Goal: Task Accomplishment & Management: Use online tool/utility

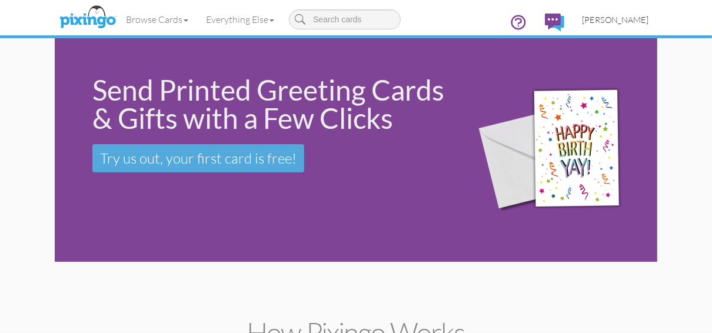
click at [614, 16] on span "[PERSON_NAME]" at bounding box center [615, 20] width 66 height 10
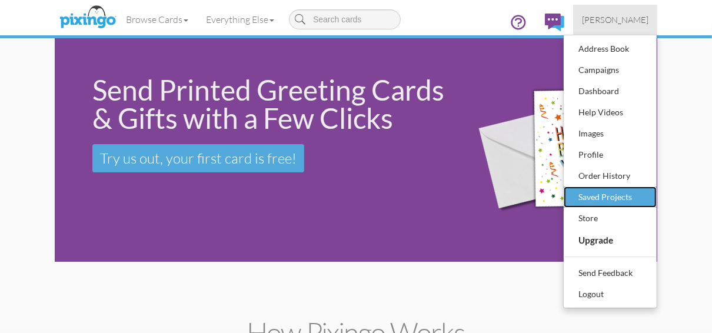
click at [585, 197] on div "Saved Projects" at bounding box center [609, 197] width 69 height 18
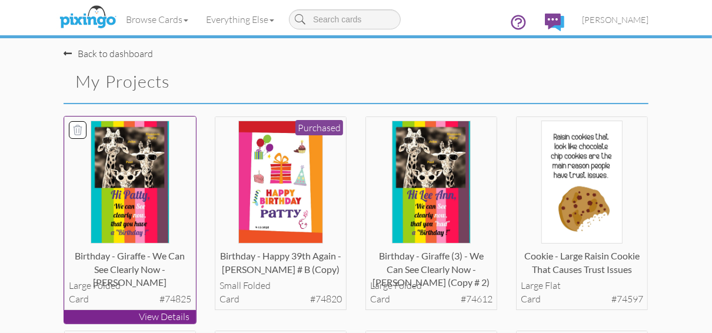
click at [117, 317] on p "View Details" at bounding box center [130, 317] width 132 height 14
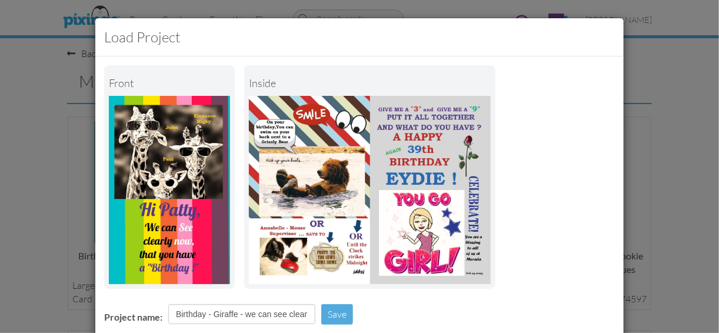
click at [393, 148] on img at bounding box center [370, 190] width 242 height 188
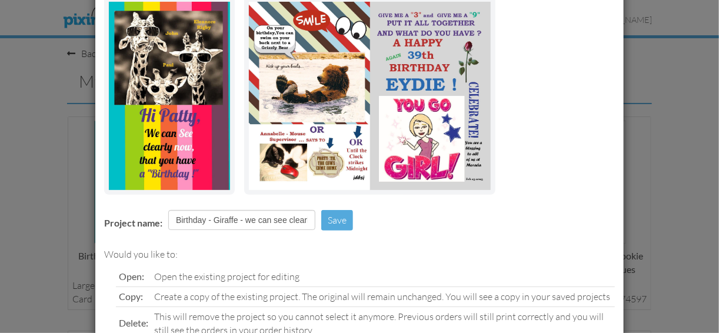
scroll to position [170, 0]
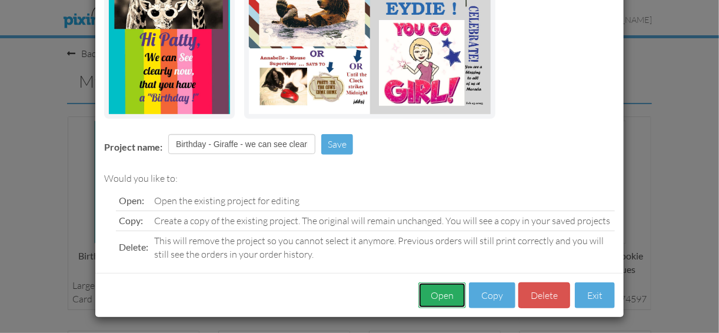
click at [439, 291] on button "Open" at bounding box center [442, 295] width 48 height 26
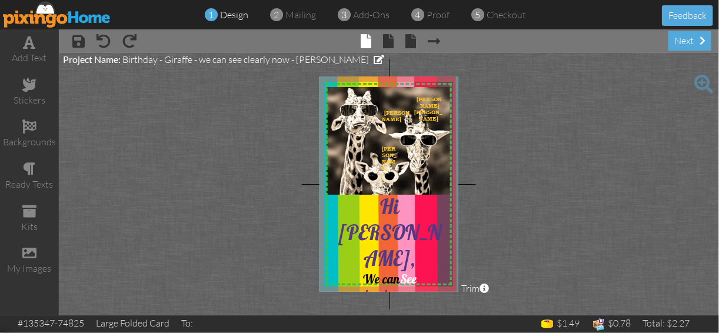
click at [701, 81] on span at bounding box center [703, 84] width 19 height 19
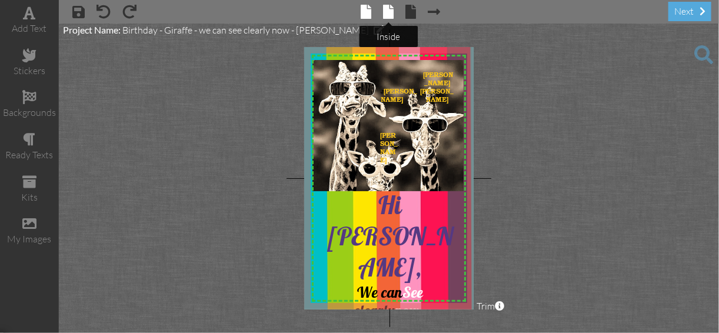
click at [386, 15] on span at bounding box center [389, 12] width 11 height 14
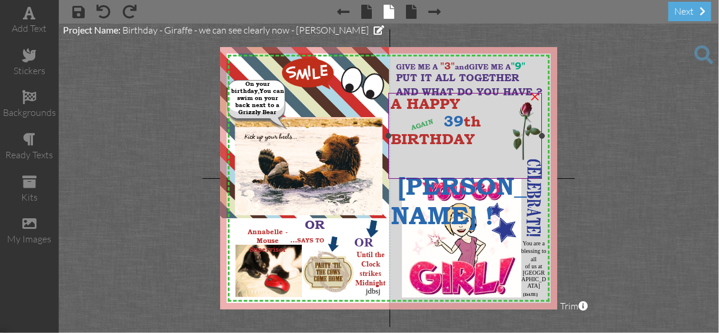
click at [491, 171] on span "[PERSON_NAME] !" at bounding box center [459, 200] width 136 height 59
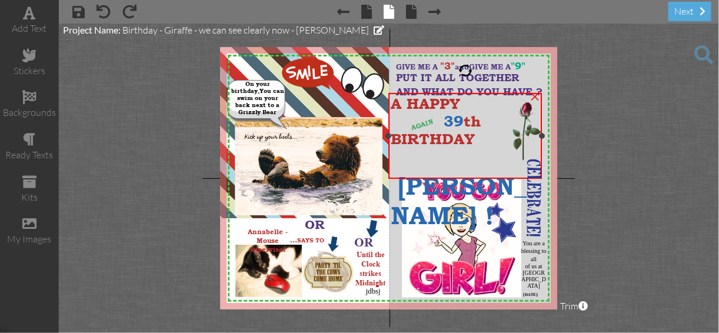
click at [491, 171] on span "[PERSON_NAME] !" at bounding box center [459, 200] width 136 height 59
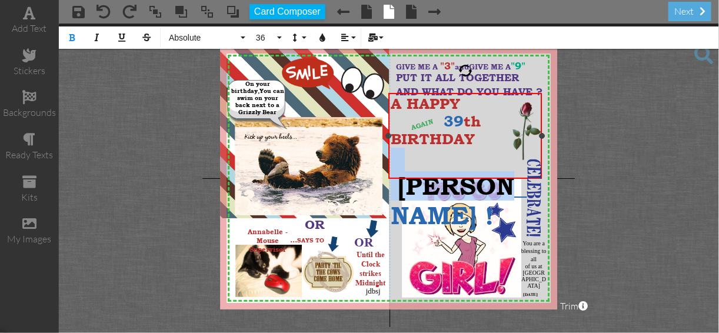
click at [491, 171] on span "[PERSON_NAME] !" at bounding box center [459, 200] width 136 height 59
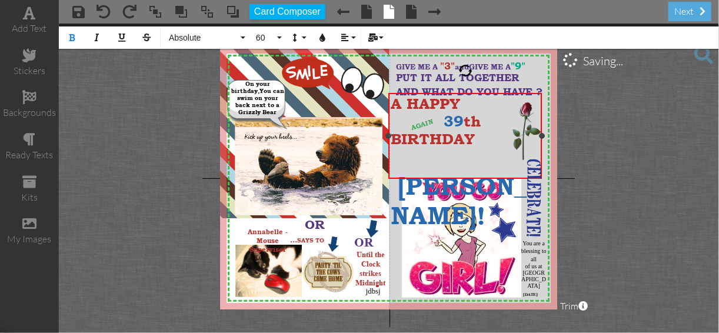
click at [398, 161] on span at bounding box center [394, 174] width 7 height 52
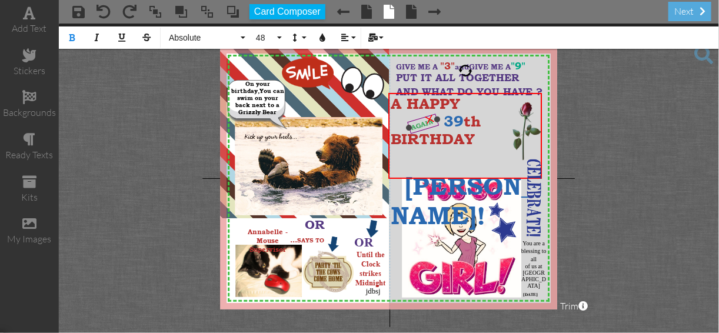
click at [420, 127] on span "AGAIN" at bounding box center [422, 124] width 24 height 14
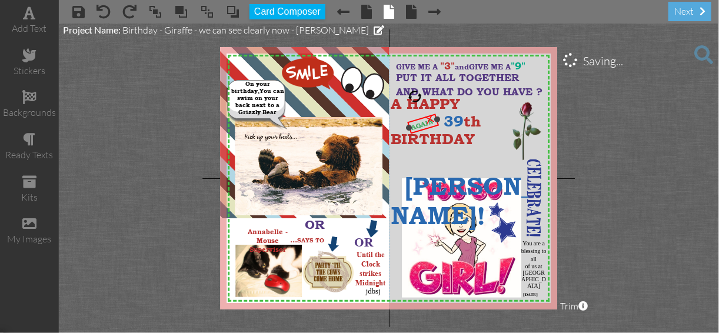
click at [412, 127] on div at bounding box center [408, 127] width 7 height 7
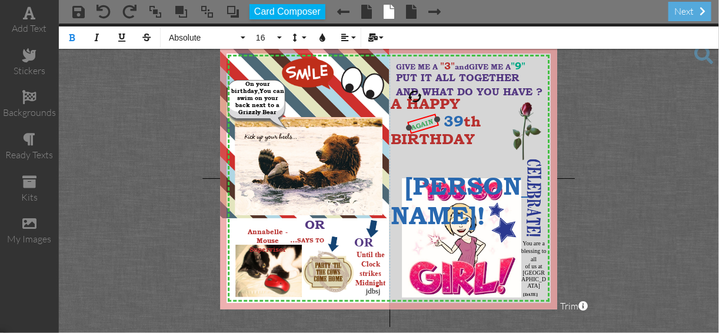
click at [412, 127] on div at bounding box center [408, 127] width 7 height 7
click at [414, 127] on span "AGAIN" at bounding box center [422, 124] width 24 height 14
click at [413, 127] on span "AGAIN" at bounding box center [422, 124] width 24 height 14
click at [412, 126] on span "AGAIN" at bounding box center [422, 124] width 24 height 14
click at [277, 36] on button "16" at bounding box center [267, 37] width 34 height 22
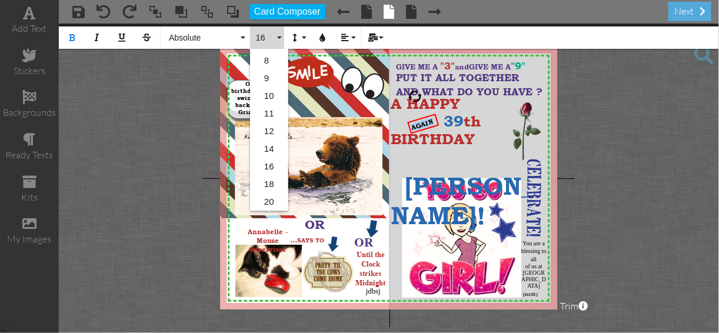
scroll to position [56, 0]
click at [264, 193] on link "20" at bounding box center [269, 196] width 38 height 18
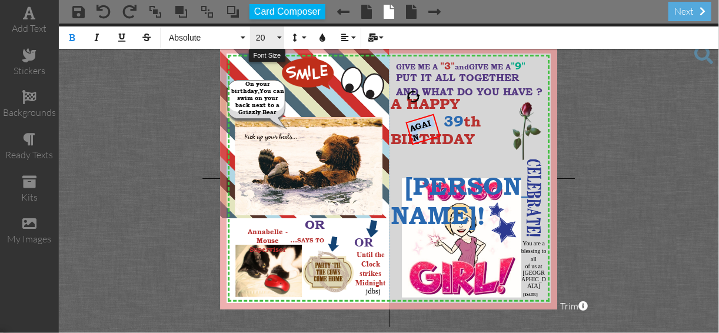
click at [278, 36] on button "20" at bounding box center [267, 37] width 34 height 22
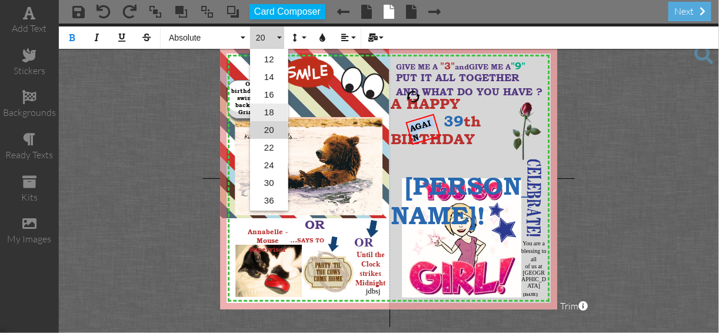
click at [268, 108] on link "18" at bounding box center [269, 113] width 38 height 18
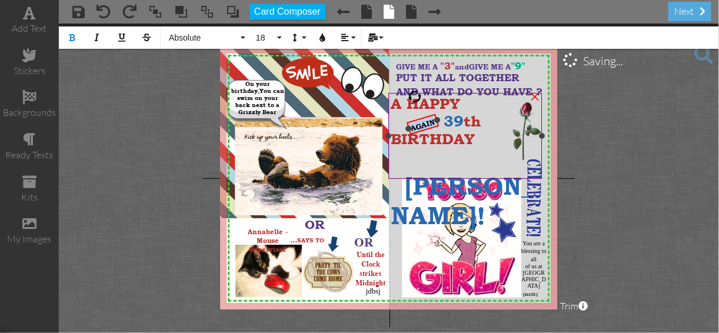
click at [407, 134] on div "X X X X X X X X X X X X X X X X X X X X X X X X X X X X X X X X X X X X X X X X…" at bounding box center [388, 178] width 337 height 262
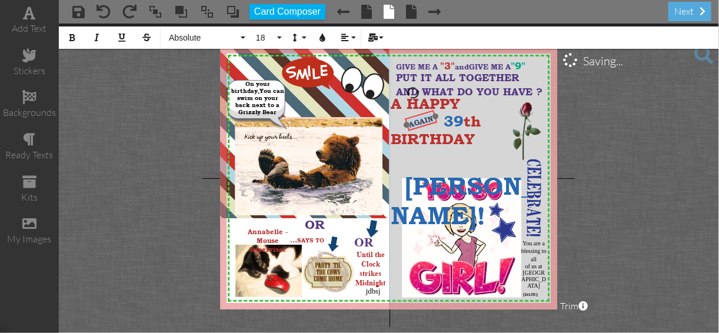
click at [417, 116] on div "​ AGAIN ​" at bounding box center [421, 121] width 33 height 22
click at [603, 112] on project-studio-wrapper "X X X X X X X X X X X X X X X X X X X X X X X X X X X X X X X X X X X X X X X X…" at bounding box center [389, 179] width 660 height 310
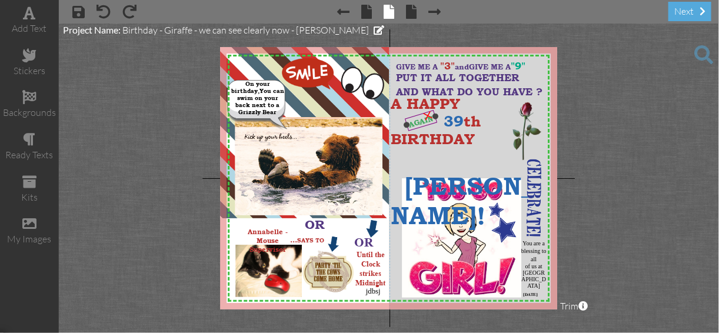
click at [434, 125] on div at bounding box center [421, 121] width 40 height 29
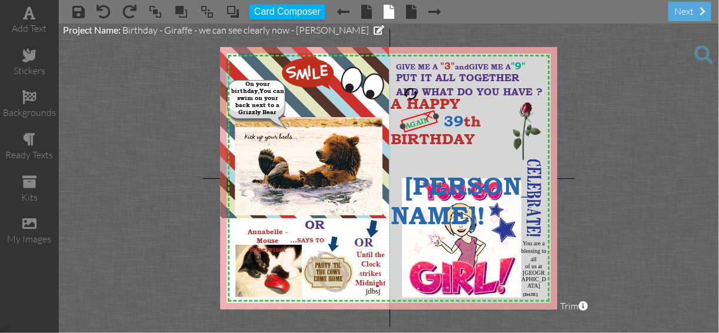
click at [403, 129] on div "AGAIN ×" at bounding box center [419, 121] width 36 height 22
click at [406, 125] on span "AGAIN" at bounding box center [417, 123] width 26 height 16
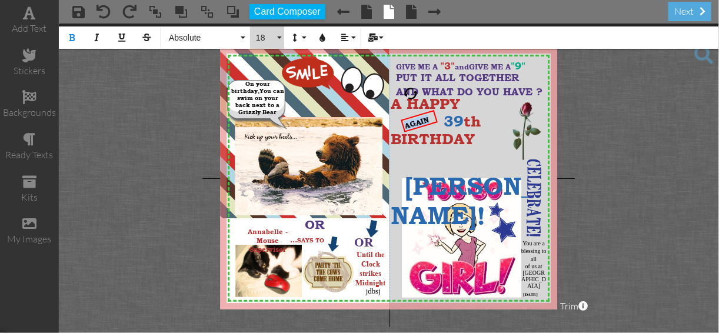
click at [278, 37] on button "18" at bounding box center [267, 37] width 34 height 22
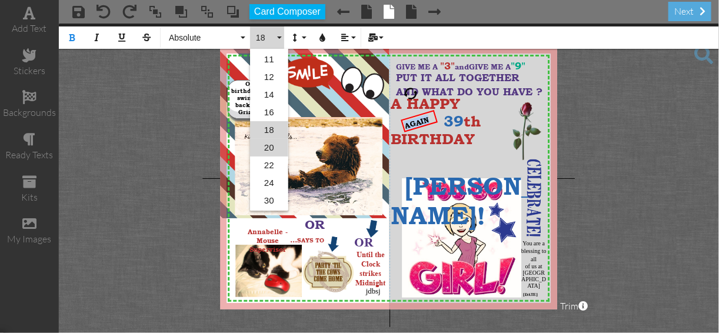
click at [265, 147] on link "20" at bounding box center [269, 148] width 38 height 18
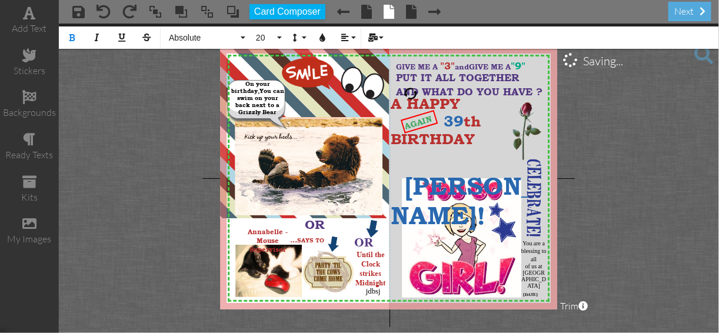
click at [631, 129] on project-studio-wrapper "X X X X X X X X X X X X X X X X X X X X X X X X X X X X X X X X X X X X X X X X…" at bounding box center [389, 179] width 660 height 310
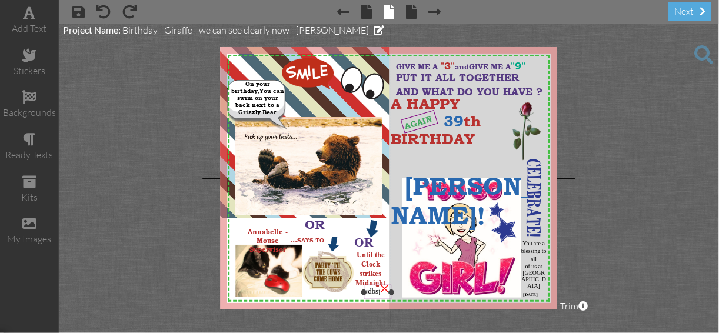
click at [381, 291] on div "×" at bounding box center [384, 287] width 19 height 19
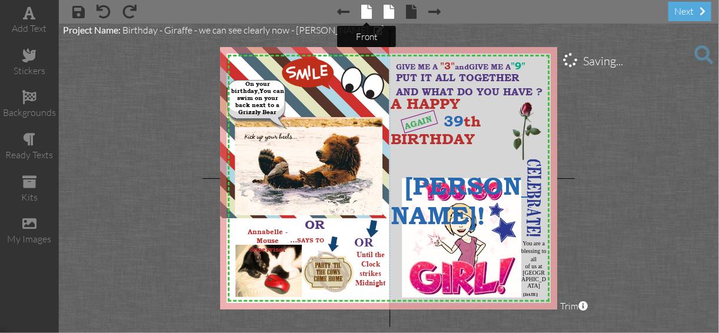
click at [368, 15] on span at bounding box center [366, 12] width 11 height 14
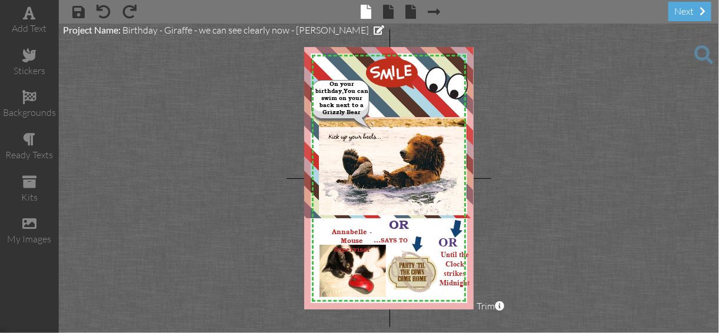
click at [368, 15] on span at bounding box center [366, 12] width 11 height 14
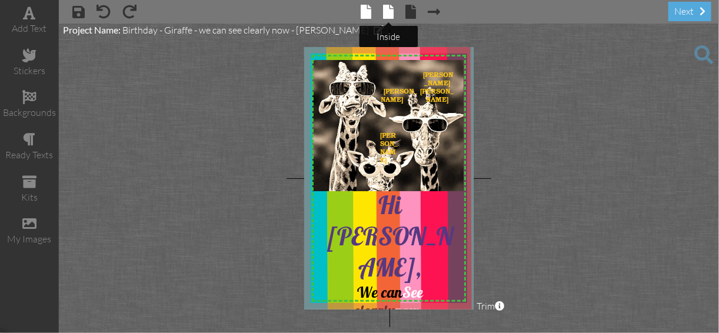
click at [386, 12] on span at bounding box center [389, 12] width 11 height 14
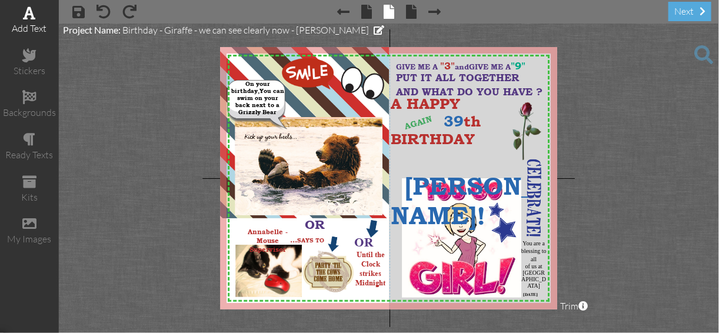
click at [33, 31] on div "add text" at bounding box center [29, 29] width 59 height 14
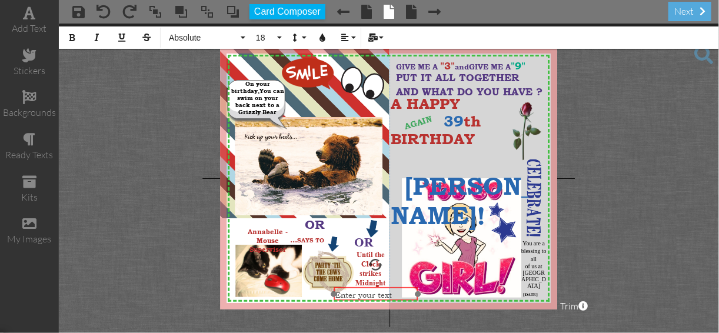
drag, startPoint x: 447, startPoint y: 122, endPoint x: 380, endPoint y: 299, distance: 189.4
click at [380, 299] on div "​ Enter your text ​" at bounding box center [376, 294] width 84 height 15
click at [71, 34] on icon "button" at bounding box center [72, 38] width 8 height 8
click at [279, 35] on button "18" at bounding box center [267, 37] width 34 height 22
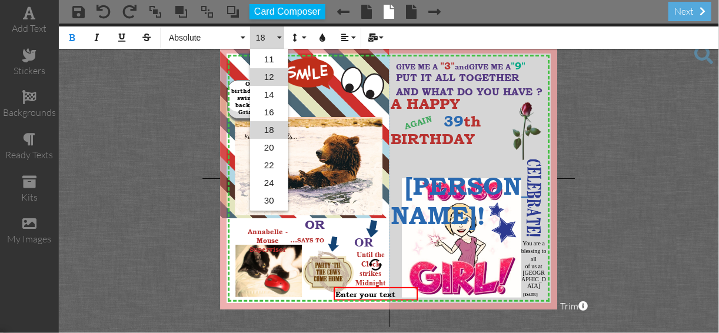
click at [271, 75] on link "12" at bounding box center [269, 77] width 38 height 18
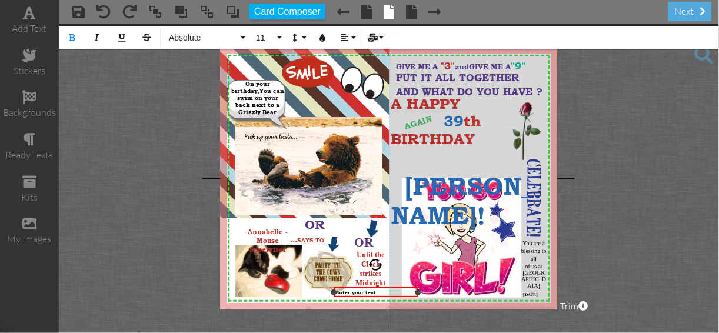
click at [378, 291] on div "Enter your text" at bounding box center [376, 293] width 80 height 6
drag, startPoint x: 419, startPoint y: 292, endPoint x: 370, endPoint y: 292, distance: 49.4
click at [369, 293] on div at bounding box center [369, 293] width 6 height 6
drag, startPoint x: 353, startPoint y: 288, endPoint x: 371, endPoint y: 291, distance: 17.8
click at [371, 291] on div "​ ​ [DATE]" at bounding box center [368, 295] width 34 height 10
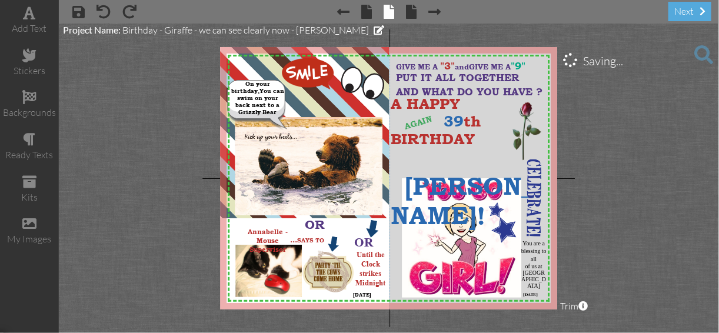
click at [601, 229] on project-studio-wrapper "X X X X X X X X X X X X X X X X X X X X X X X X X X X X X X X X X X X X X X X X…" at bounding box center [389, 179] width 660 height 310
click at [553, 293] on div "×" at bounding box center [554, 292] width 19 height 19
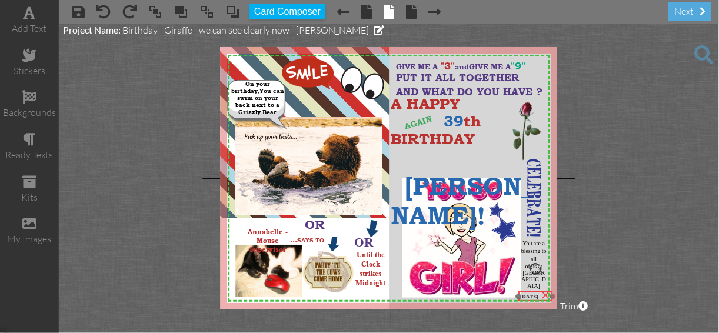
drag, startPoint x: 365, startPoint y: 289, endPoint x: 533, endPoint y: 291, distance: 167.1
click at [533, 291] on div at bounding box center [535, 296] width 40 height 16
click at [608, 272] on project-studio-wrapper "X X X X X X X X X X X X X X X X X X X X X X X X X X X X X X X X X X X X X X X X…" at bounding box center [389, 179] width 660 height 310
click at [529, 290] on div at bounding box center [535, 295] width 40 height 16
click at [601, 278] on project-studio-wrapper "X X X X X X X X X X X X X X X X X X X X X X X X X X X X X X X X X X X X X X X X…" at bounding box center [389, 179] width 660 height 310
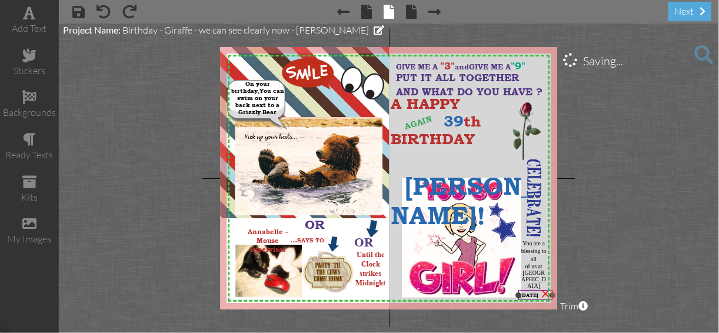
click at [521, 295] on div at bounding box center [518, 295] width 6 height 6
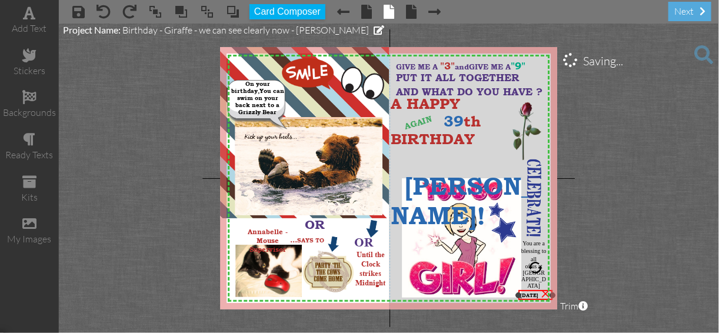
click at [521, 295] on div at bounding box center [518, 295] width 6 height 6
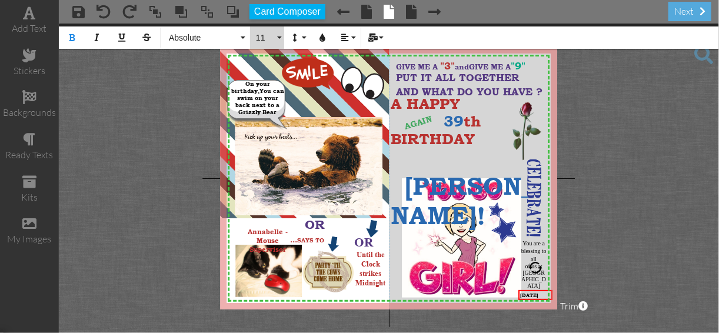
click at [277, 36] on button "11" at bounding box center [267, 37] width 34 height 22
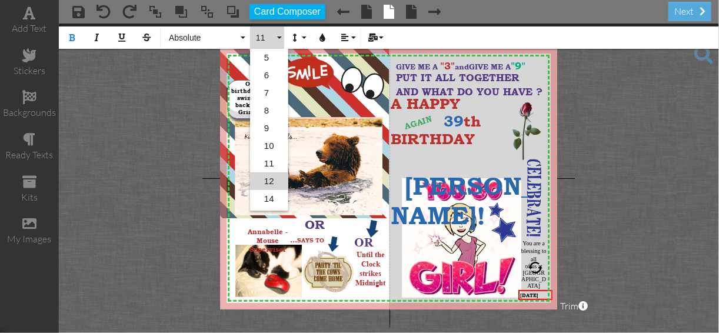
scroll to position [51, 0]
click at [267, 75] on link "9" at bounding box center [269, 77] width 38 height 18
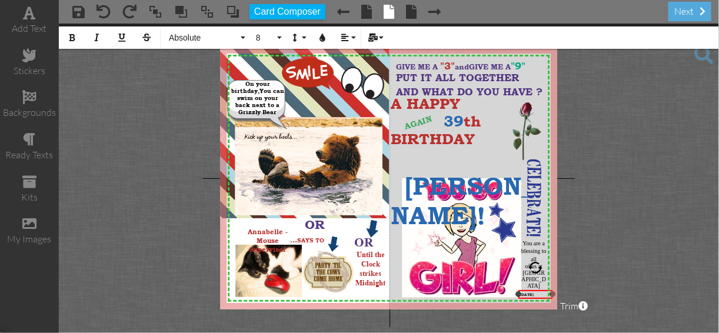
click at [540, 291] on div "[DATE]" at bounding box center [535, 294] width 34 height 8
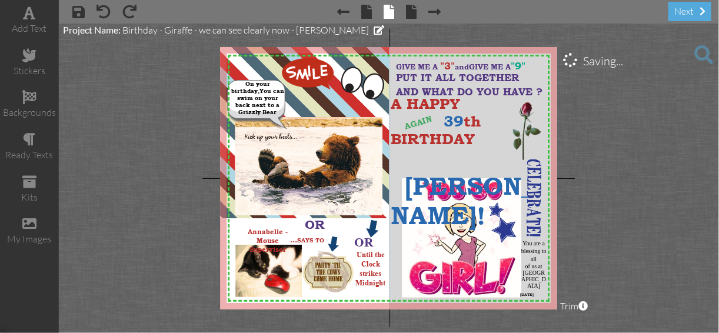
click at [587, 253] on project-studio-wrapper "X X X X X X X X X X X X X X X X X X X X X X X X X X X X X X X X X X X X X X X X…" at bounding box center [389, 179] width 660 height 310
drag, startPoint x: 527, startPoint y: 291, endPoint x: 535, endPoint y: 291, distance: 8.8
click at [535, 291] on div "[DATE]" at bounding box center [544, 294] width 34 height 8
click at [530, 290] on div "[DATE]" at bounding box center [539, 294] width 34 height 8
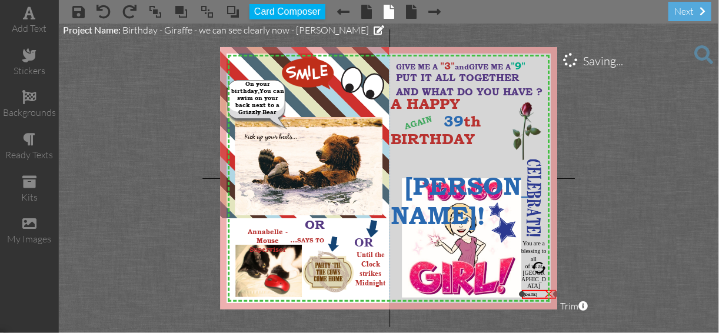
click at [530, 290] on div "[DATE]" at bounding box center [539, 294] width 34 height 8
click at [529, 291] on div "[DATE]" at bounding box center [538, 294] width 34 height 8
click at [527, 290] on div at bounding box center [539, 295] width 40 height 14
click at [537, 280] on div at bounding box center [534, 259] width 36 height 49
drag, startPoint x: 526, startPoint y: 278, endPoint x: 527, endPoint y: 287, distance: 8.9
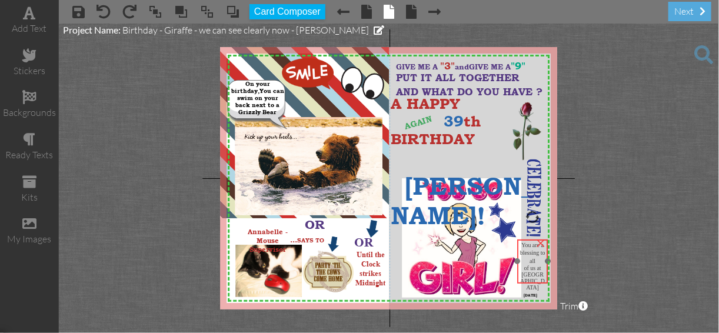
click at [524, 285] on div "You are a blessing to all of us at [GEOGRAPHIC_DATA]" at bounding box center [533, 266] width 31 height 54
click at [523, 242] on div "You are a blessing to all of us at [GEOGRAPHIC_DATA]" at bounding box center [533, 268] width 31 height 54
click at [531, 247] on span "You are a" at bounding box center [534, 247] width 22 height 6
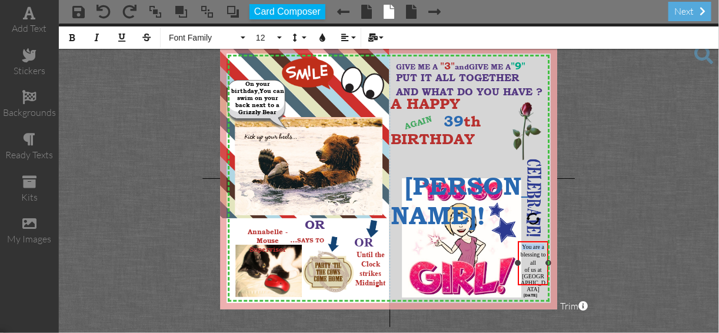
click at [531, 247] on span "You are a" at bounding box center [534, 247] width 22 height 6
click at [522, 255] on div "blessing to all" at bounding box center [533, 258] width 26 height 16
click at [543, 264] on span "blessing to all" at bounding box center [533, 266] width 25 height 15
click at [540, 271] on span "blessings to all" at bounding box center [533, 266] width 21 height 15
click at [525, 271] on span "blessings to all" at bounding box center [533, 266] width 21 height 15
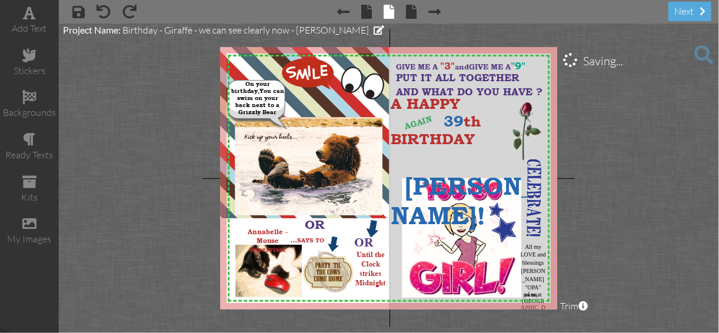
click at [581, 232] on project-studio-wrapper "X X X X X X X X X X X X X X X X X X X X X X X X X X X X X X X X X X X X X X X X…" at bounding box center [389, 179] width 660 height 310
click at [545, 294] on div "×" at bounding box center [549, 293] width 19 height 19
click at [543, 295] on span "of us at [GEOGRAPHIC_DATA]" at bounding box center [533, 304] width 25 height 26
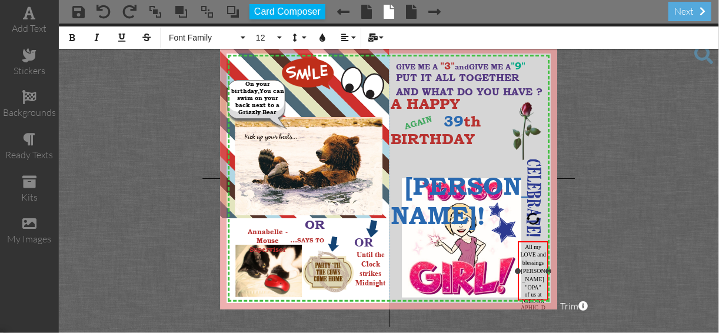
click at [544, 294] on div "of us at [GEOGRAPHIC_DATA]" at bounding box center [533, 304] width 26 height 26
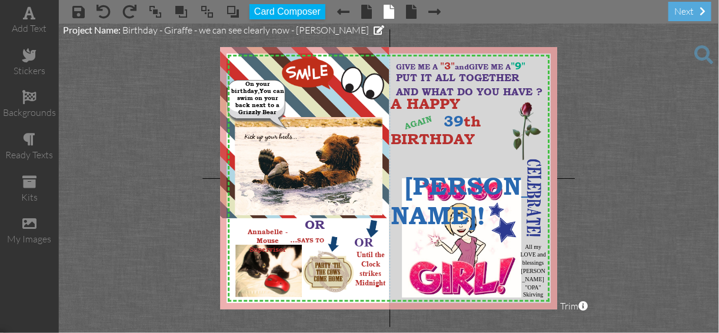
click at [582, 264] on project-studio-wrapper "X X X X X X X X X X X X X X X X X X X X X X X X X X X X X X X X X X X X X X X X…" at bounding box center [389, 179] width 660 height 310
click at [531, 242] on div "All my LOVE and blessings [PERSON_NAME] "OPA" Skirving" at bounding box center [535, 271] width 31 height 59
click at [633, 229] on project-studio-wrapper "X X X X X X X X X X X X X X X X X X X X X X X X X X X X X X X X X X X X X X X X…" at bounding box center [389, 179] width 660 height 310
click at [577, 275] on project-studio-wrapper "X X X X X X X X X X X X X X X X X X X X X X X X X X X X X X X X X X X X X X X X…" at bounding box center [389, 179] width 660 height 310
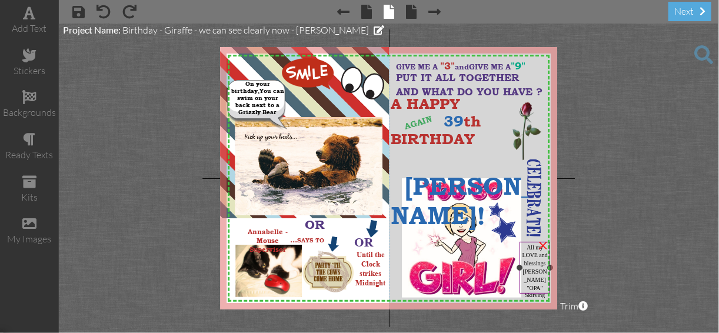
click at [536, 254] on div "×" at bounding box center [543, 244] width 19 height 19
click at [536, 254] on img at bounding box center [489, 167] width 199 height 307
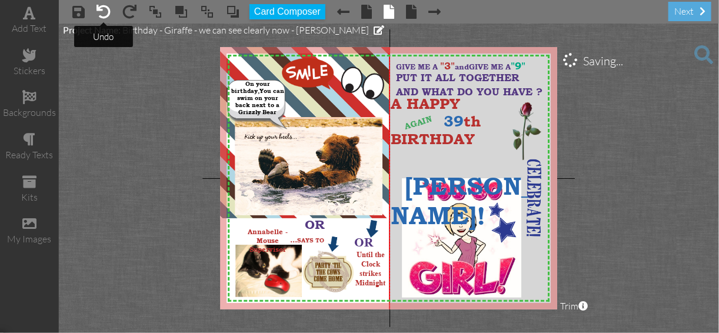
click at [105, 11] on span at bounding box center [104, 12] width 14 height 14
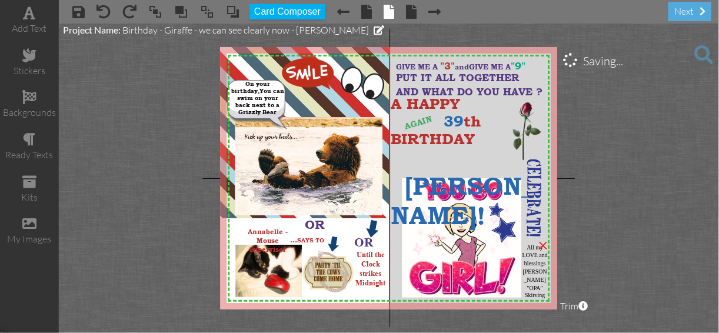
click at [601, 191] on project-studio-wrapper "X X X X X X X X X X X X X X X X X X X X X X X X X X X X X X X X X X X X X X X X…" at bounding box center [389, 179] width 660 height 310
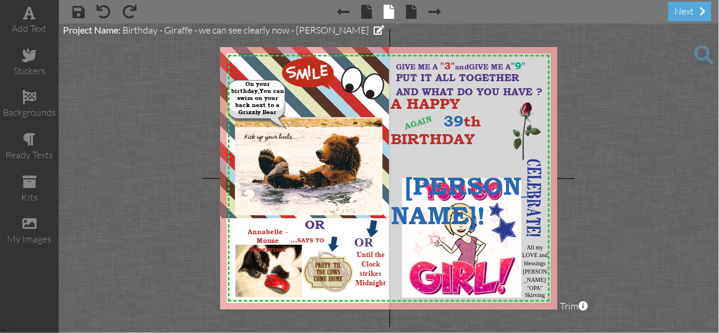
click at [643, 217] on project-studio-wrapper "X X X X X X X X X X X X X X X X X X X X X X X X X X X X X X X X X X X X X X X X…" at bounding box center [389, 179] width 660 height 310
click at [701, 50] on span at bounding box center [703, 54] width 19 height 19
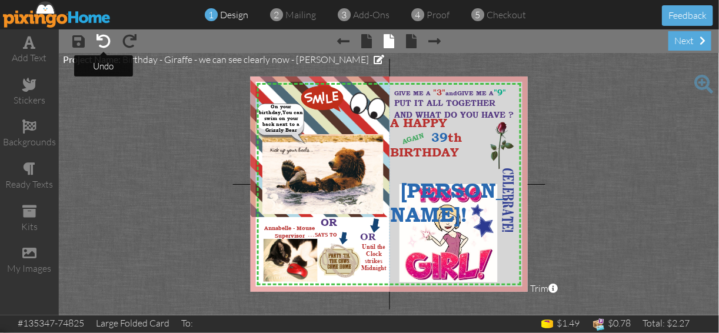
click at [102, 42] on span at bounding box center [104, 41] width 14 height 14
click at [405, 141] on span "AGAIN" at bounding box center [413, 138] width 24 height 15
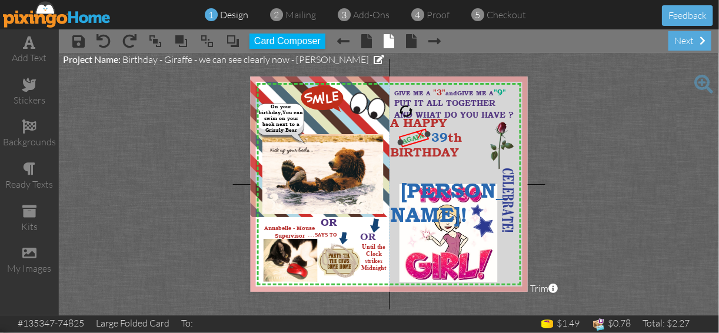
click at [405, 141] on span "AGAIN" at bounding box center [413, 138] width 24 height 15
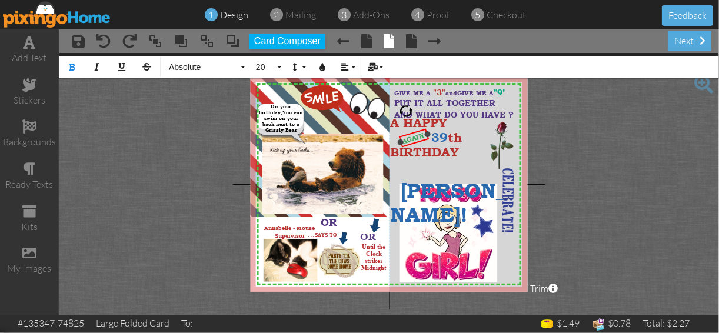
click at [402, 139] on div at bounding box center [400, 141] width 7 height 7
click at [402, 139] on span "AGAIN" at bounding box center [413, 138] width 24 height 15
click at [278, 66] on button "20" at bounding box center [267, 67] width 34 height 22
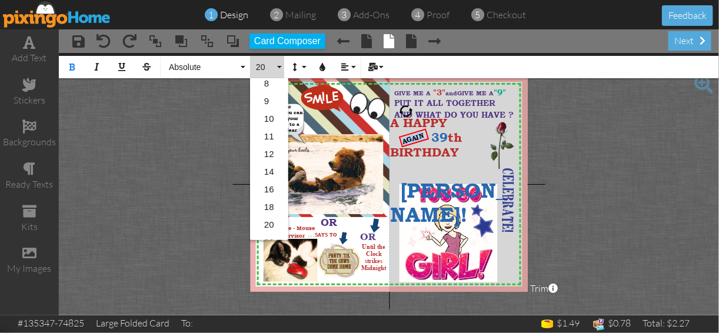
scroll to position [75, 0]
click at [267, 221] on link "22" at bounding box center [269, 224] width 38 height 18
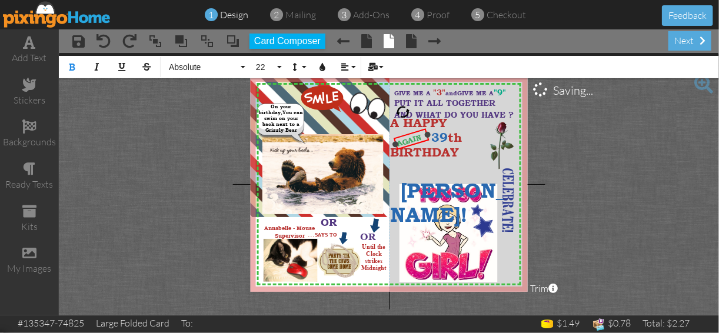
click at [394, 147] on div at bounding box center [395, 143] width 7 height 7
click at [404, 134] on div at bounding box center [412, 139] width 43 height 29
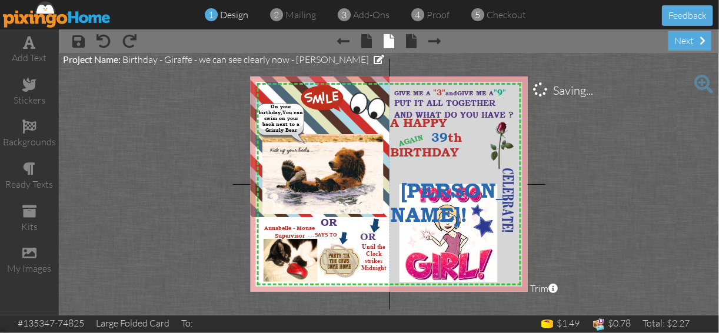
click at [605, 137] on project-studio-wrapper "X X X X X X X X X X X X X X X X X X X X X X X X X X X X X X X X X X X X X X X X…" at bounding box center [389, 184] width 660 height 262
click at [440, 137] on span "39" at bounding box center [440, 138] width 16 height 14
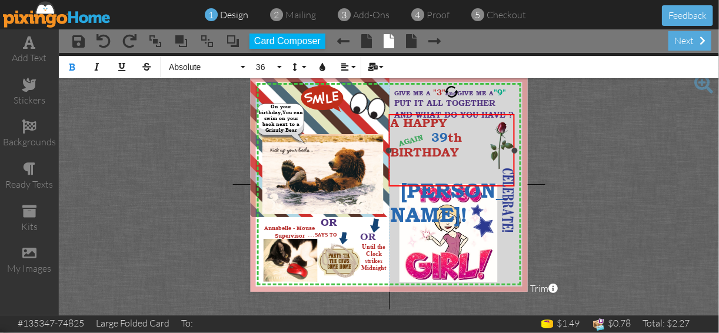
click at [440, 135] on span "39" at bounding box center [440, 138] width 16 height 14
click at [321, 66] on icon "button" at bounding box center [322, 67] width 8 height 8
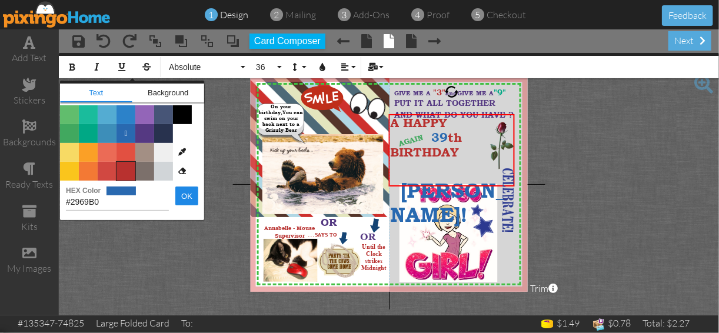
click at [124, 172] on span "Color #B8312F" at bounding box center [126, 171] width 19 height 19
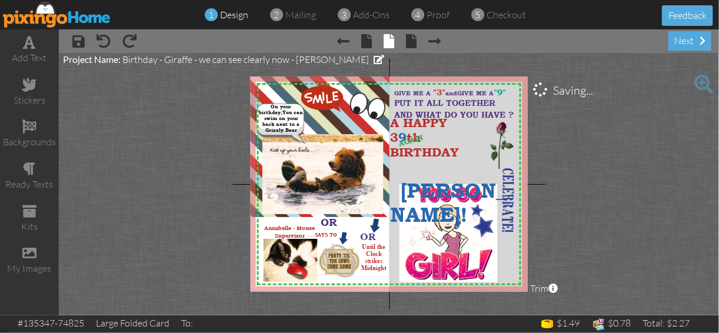
click at [595, 183] on project-studio-wrapper "X X X X X X X X X X X X X X X X X X X X X X X X X X X X X X X X X X X X X X X X…" at bounding box center [389, 184] width 660 height 262
click at [407, 138] on span "9" at bounding box center [403, 138] width 8 height 14
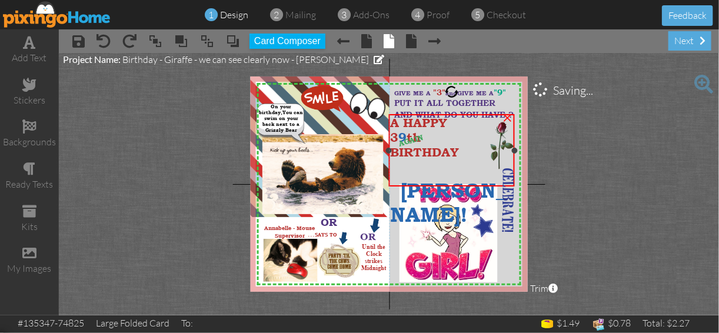
click at [407, 138] on span "9" at bounding box center [403, 138] width 8 height 14
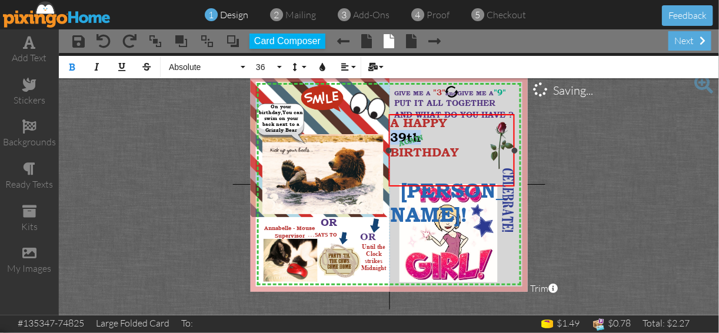
click at [407, 138] on span "9" at bounding box center [403, 138] width 8 height 14
click at [615, 149] on project-studio-wrapper "X X X X X X X X X X X X X X X X X X X X X X X X X X X X X X X X X X X X X X X X…" at bounding box center [389, 184] width 660 height 262
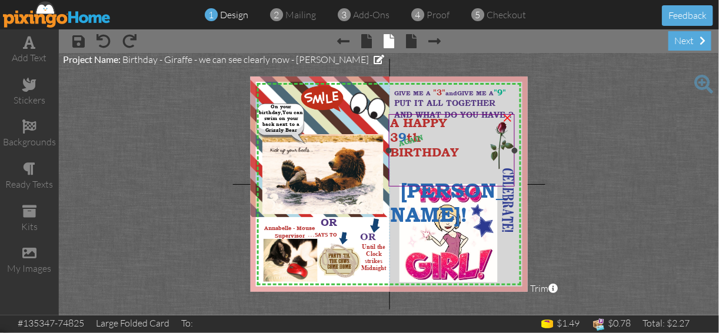
click at [421, 138] on span "th" at bounding box center [414, 138] width 14 height 14
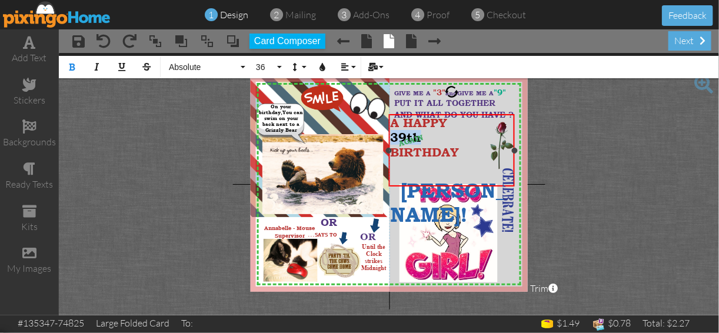
click at [421, 138] on span "th" at bounding box center [414, 138] width 14 height 14
click at [407, 136] on span "9" at bounding box center [403, 138] width 8 height 14
click at [322, 66] on icon "button" at bounding box center [322, 67] width 8 height 8
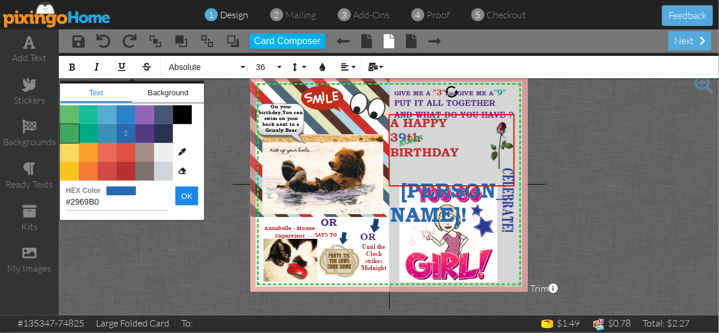
click at [68, 132] on span "Color #41A85F" at bounding box center [69, 133] width 19 height 19
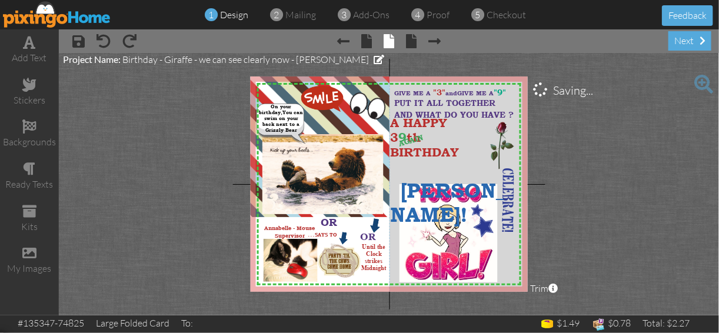
click at [567, 134] on project-studio-wrapper "X X X X X X X X X X X X X X X X X X X X X X X X X X X X X X X X X X X X X X X X…" at bounding box center [389, 184] width 660 height 262
click at [29, 49] on span at bounding box center [30, 42] width 12 height 14
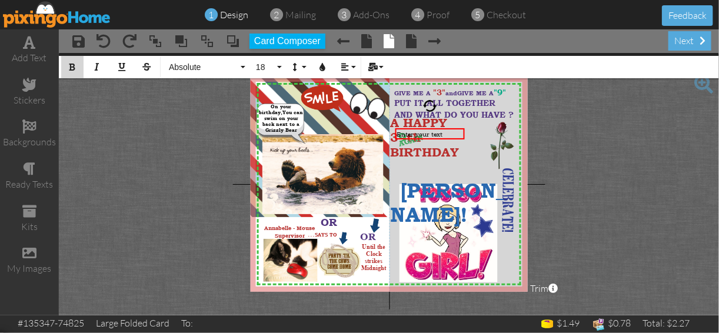
click at [70, 69] on icon "button" at bounding box center [72, 67] width 8 height 8
click at [278, 66] on button "18" at bounding box center [267, 67] width 34 height 22
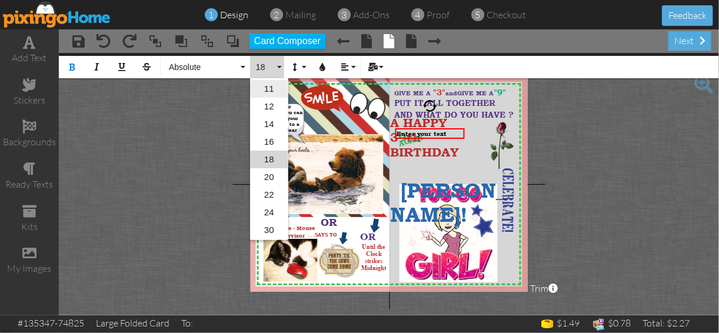
click at [268, 85] on link "11" at bounding box center [269, 89] width 38 height 18
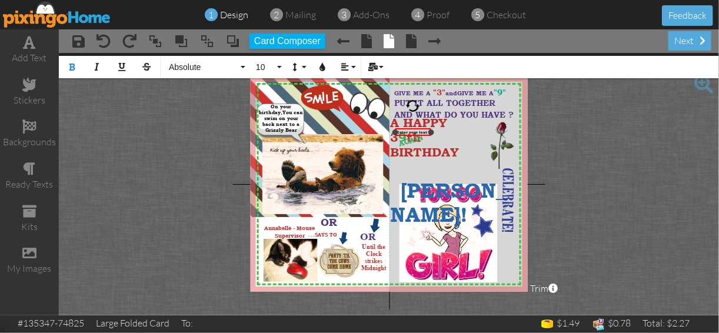
drag, startPoint x: 464, startPoint y: 132, endPoint x: 430, endPoint y: 132, distance: 33.5
click at [430, 132] on div at bounding box center [431, 132] width 6 height 6
click at [426, 130] on span "Enter your text" at bounding box center [412, 132] width 31 height 4
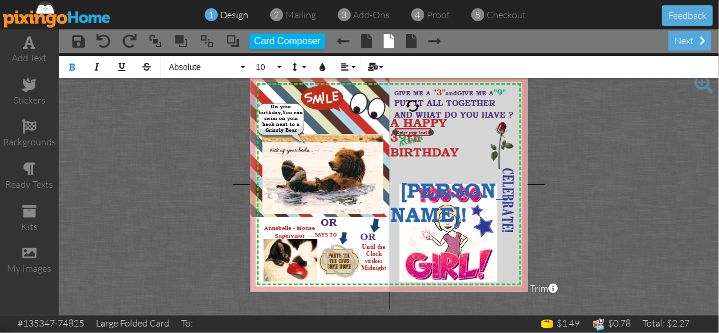
click at [426, 130] on span "Enter your text" at bounding box center [412, 132] width 31 height 4
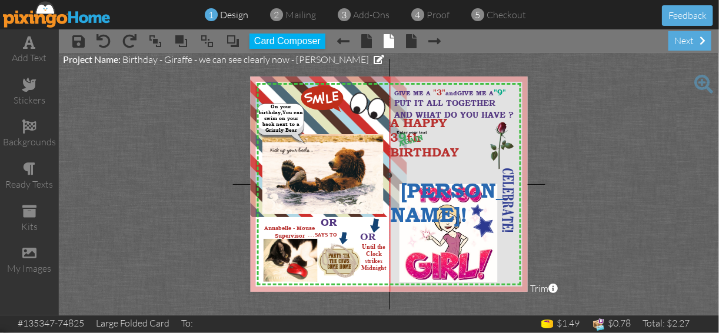
click at [522, 128] on img at bounding box center [471, 175] width 163 height 252
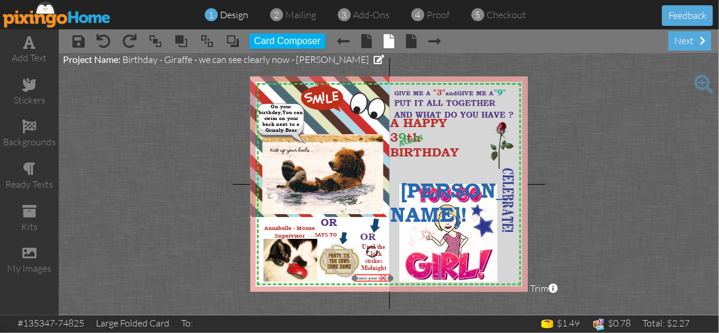
drag, startPoint x: 407, startPoint y: 127, endPoint x: 366, endPoint y: 272, distance: 151.5
click at [366, 272] on div at bounding box center [373, 278] width 42 height 14
click at [367, 278] on span "Enter your text" at bounding box center [372, 278] width 31 height 4
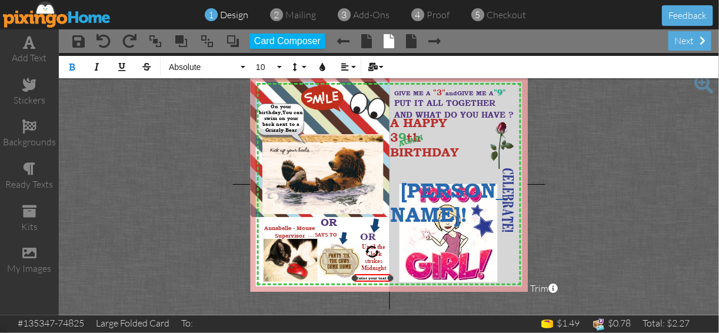
click at [367, 278] on span "Enter your text" at bounding box center [372, 278] width 31 height 4
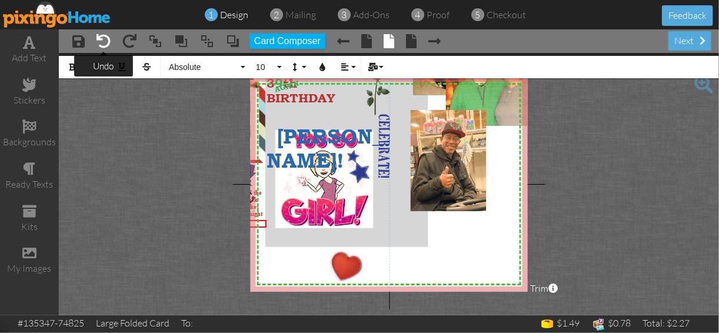
click at [105, 38] on span at bounding box center [104, 41] width 14 height 14
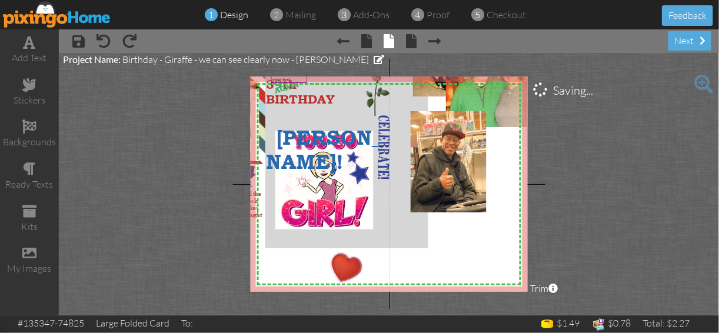
click at [700, 82] on span at bounding box center [703, 84] width 19 height 19
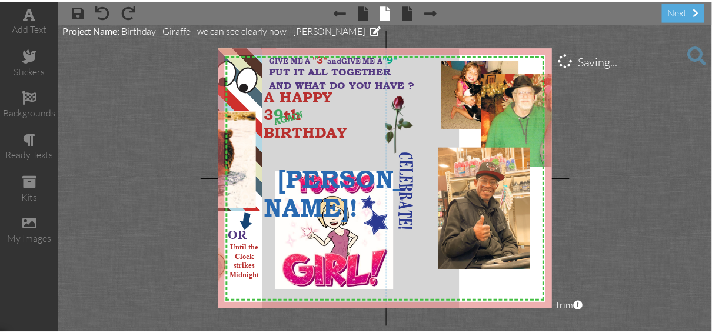
scroll to position [0, 124]
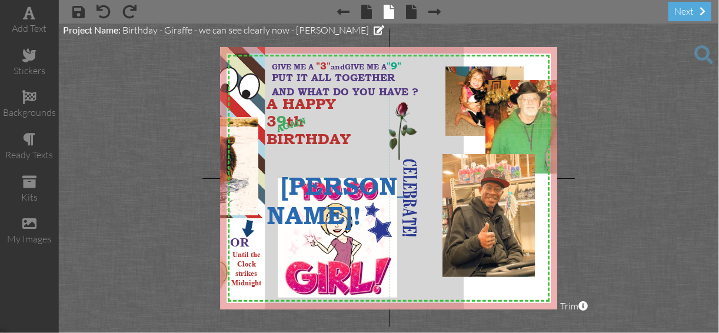
click at [702, 51] on span at bounding box center [703, 54] width 19 height 19
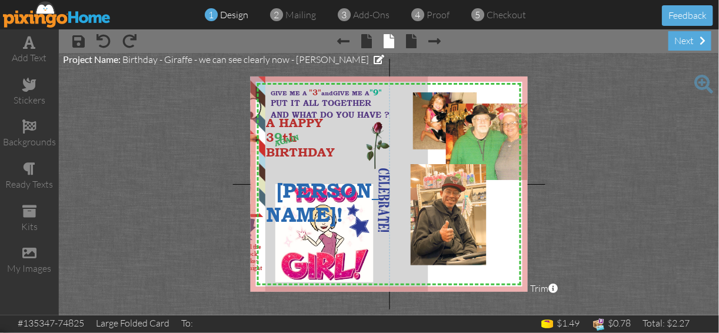
click at [68, 16] on img at bounding box center [57, 14] width 108 height 26
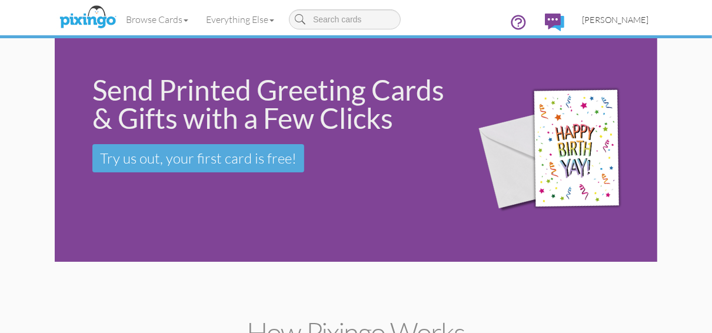
click at [596, 19] on span "[PERSON_NAME]" at bounding box center [615, 20] width 66 height 10
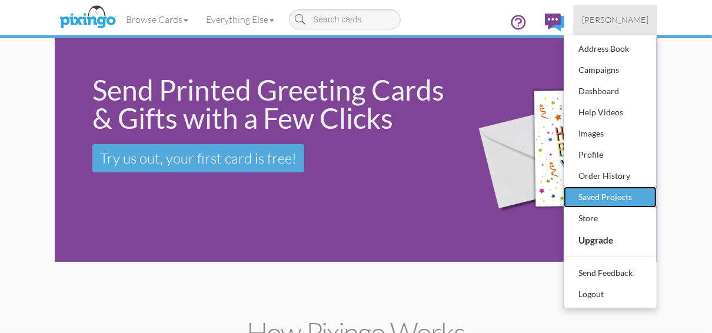
click at [598, 194] on div "Saved Projects" at bounding box center [609, 197] width 69 height 18
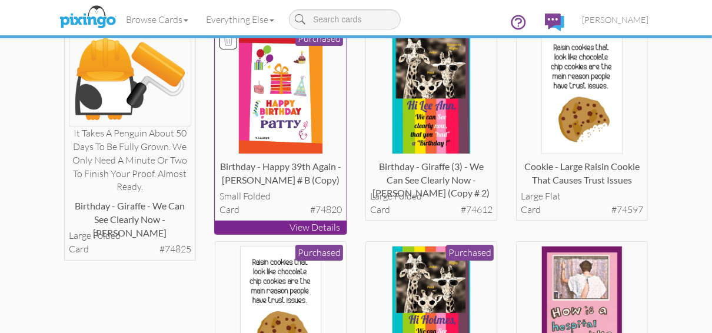
scroll to position [94, 0]
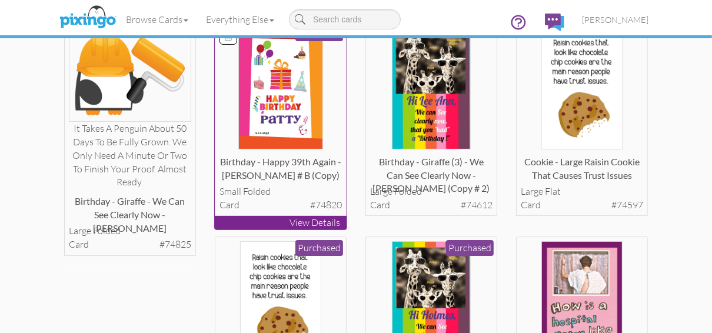
click at [271, 222] on p "View Details" at bounding box center [281, 223] width 132 height 14
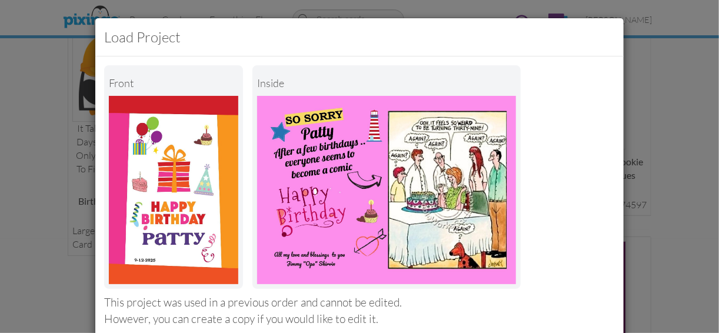
click at [674, 122] on div "Load Project Front inside This project was used in a previous order and cannot …" at bounding box center [359, 166] width 719 height 333
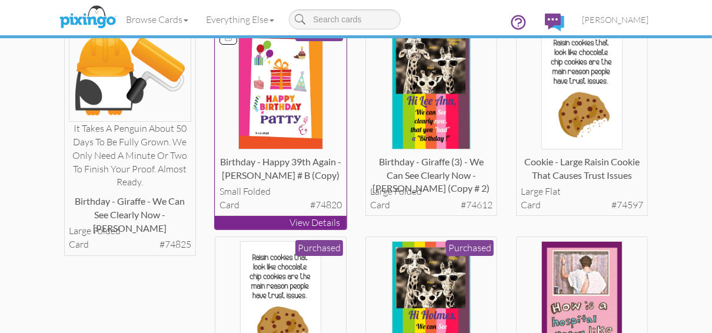
scroll to position [141, 0]
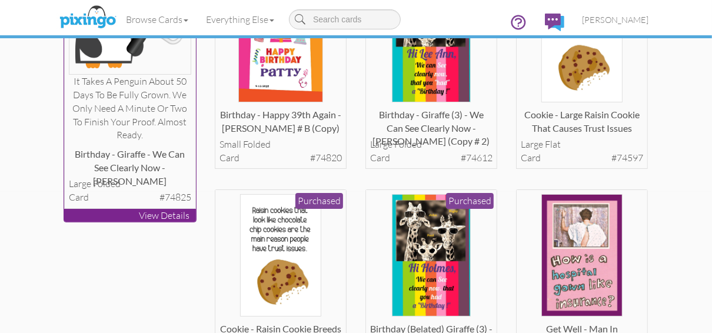
click at [132, 214] on p "View Details" at bounding box center [130, 216] width 132 height 14
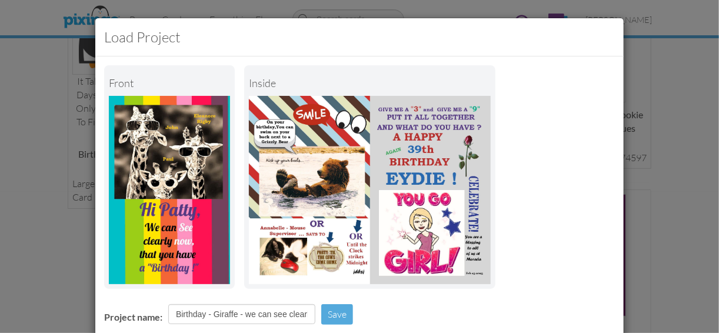
click at [643, 59] on div "Load Project Front inside Project name: Birthday - Giraffe - we can see clearly…" at bounding box center [359, 166] width 719 height 333
